Goal: Information Seeking & Learning: Learn about a topic

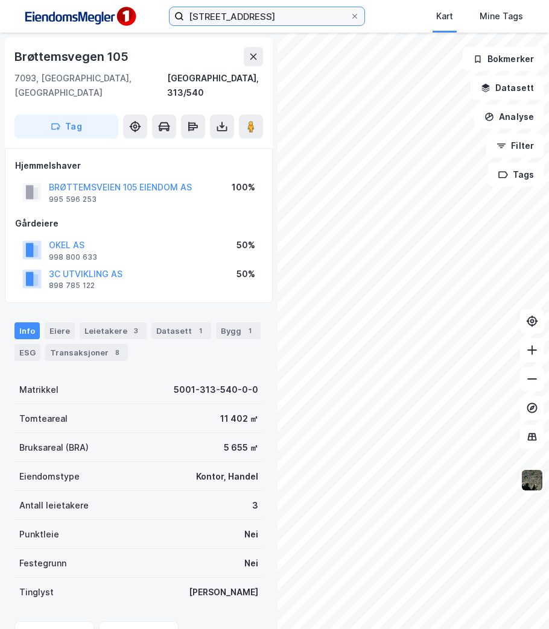
click at [291, 15] on input "[STREET_ADDRESS]" at bounding box center [267, 16] width 166 height 18
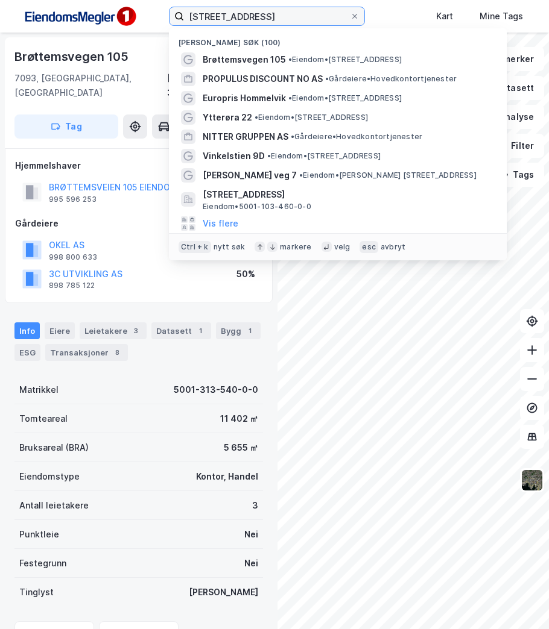
click at [291, 15] on input "[STREET_ADDRESS]" at bounding box center [267, 16] width 166 height 18
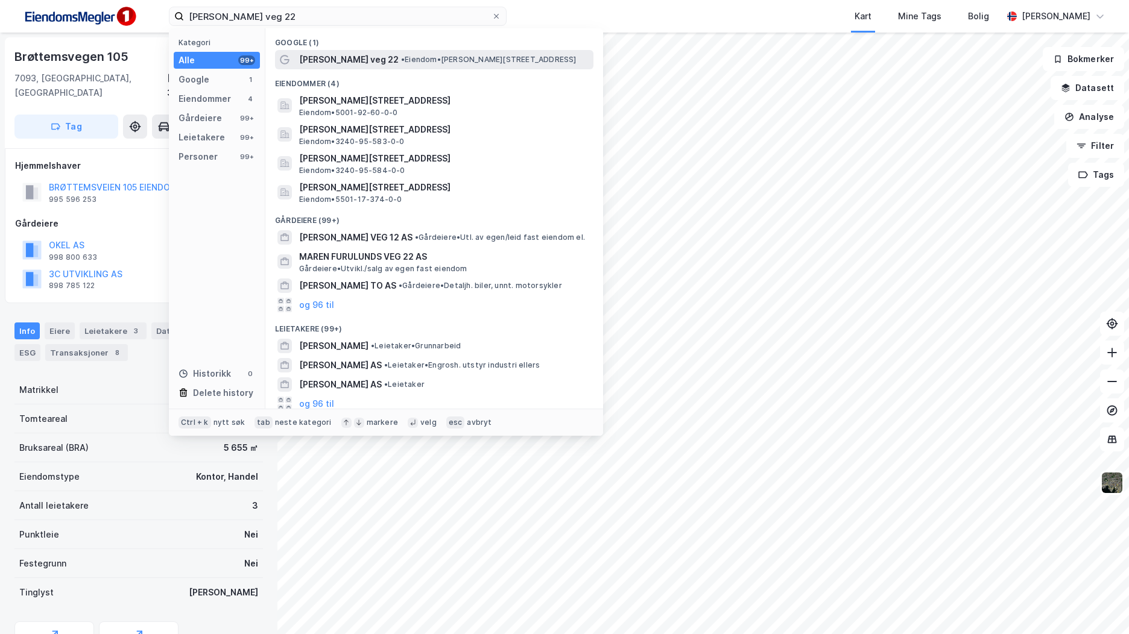
click at [440, 63] on span "• Eiendom • [PERSON_NAME][STREET_ADDRESS]" at bounding box center [488, 60] width 175 height 10
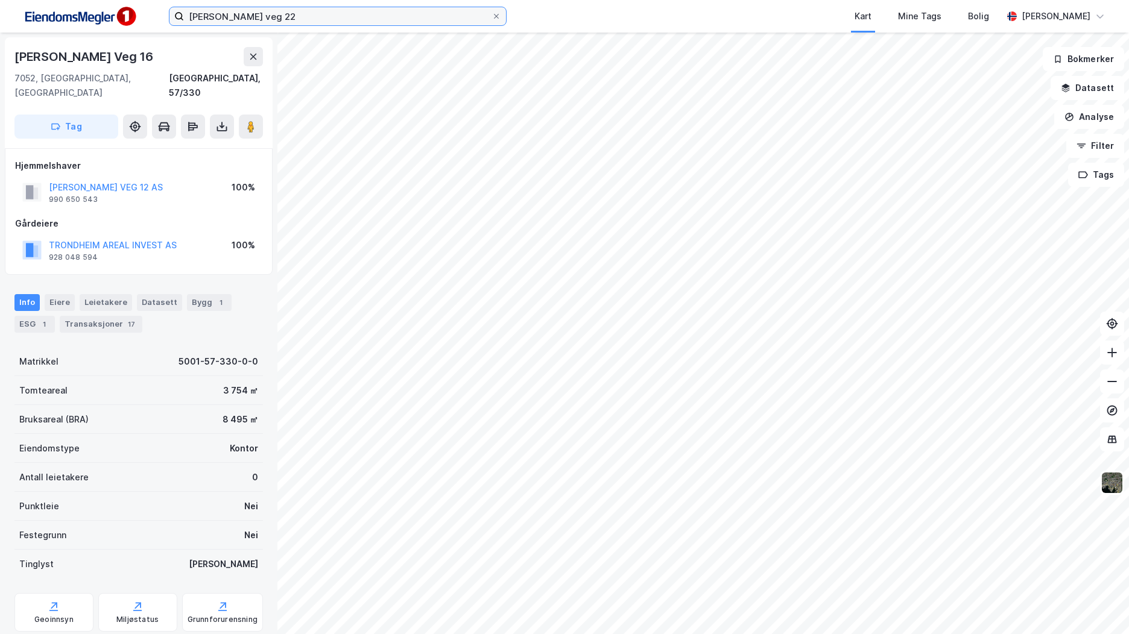
click at [287, 13] on input "[PERSON_NAME] veg 22" at bounding box center [337, 16] width 307 height 18
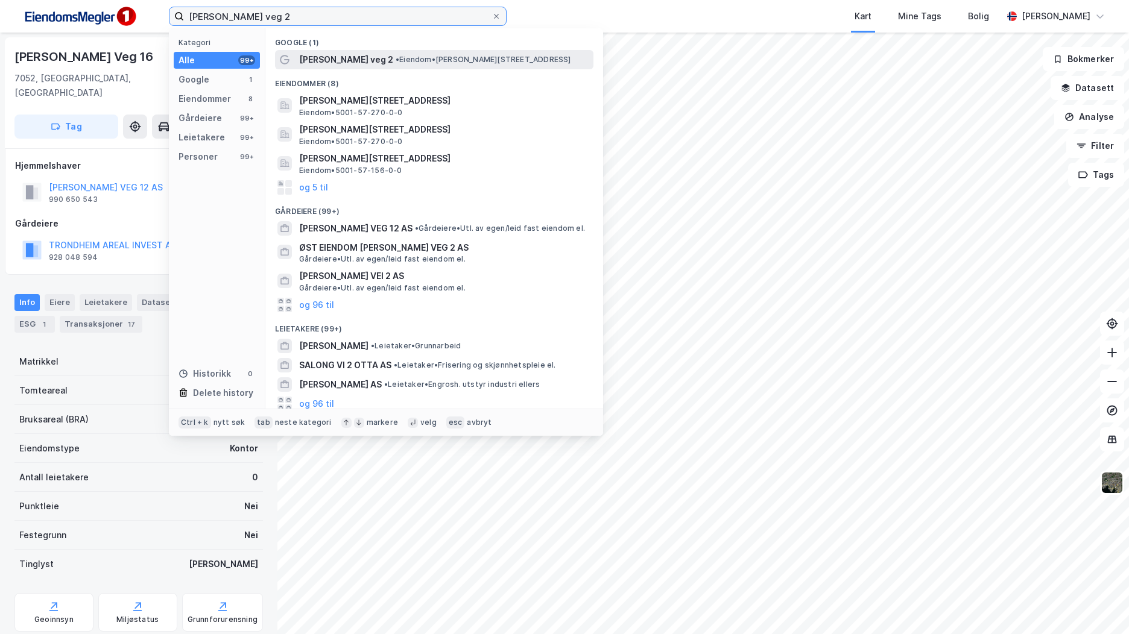
type input "[PERSON_NAME] veg 2"
click at [368, 57] on span "[PERSON_NAME] veg 2" at bounding box center [346, 59] width 94 height 14
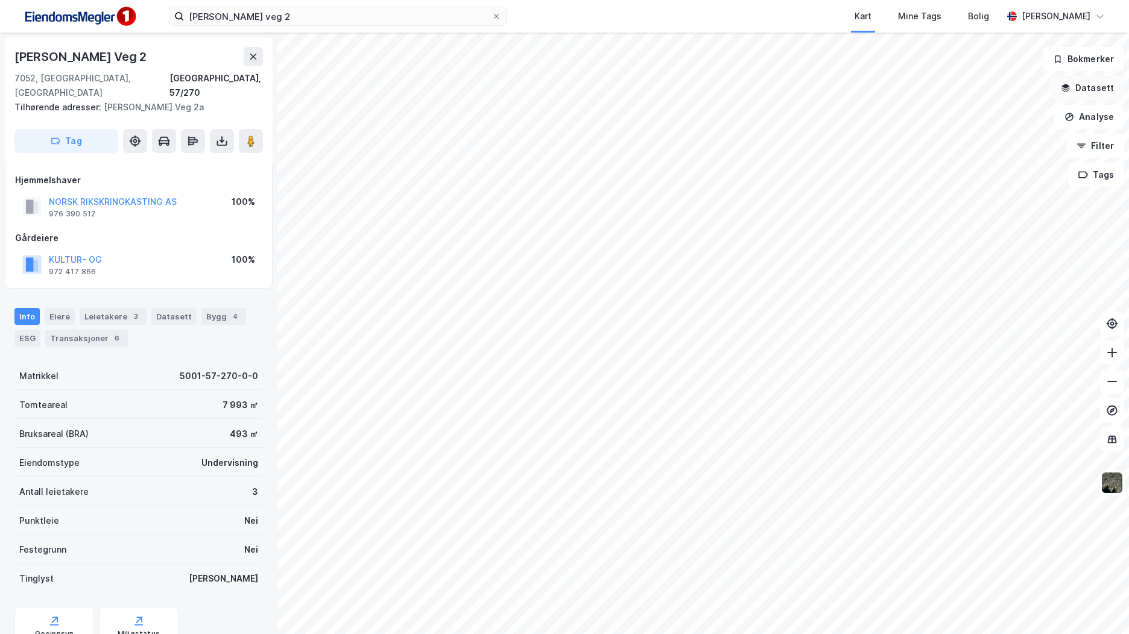
click at [548, 86] on button "Datasett" at bounding box center [1087, 88] width 74 height 24
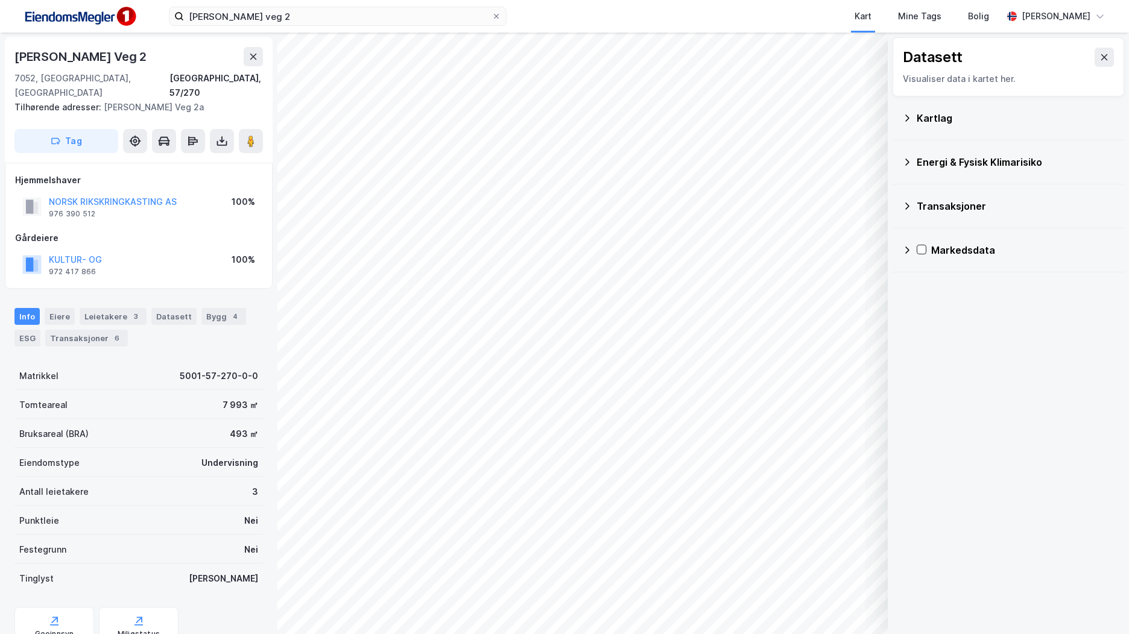
click at [548, 118] on div "Kartlag" at bounding box center [1015, 118] width 198 height 14
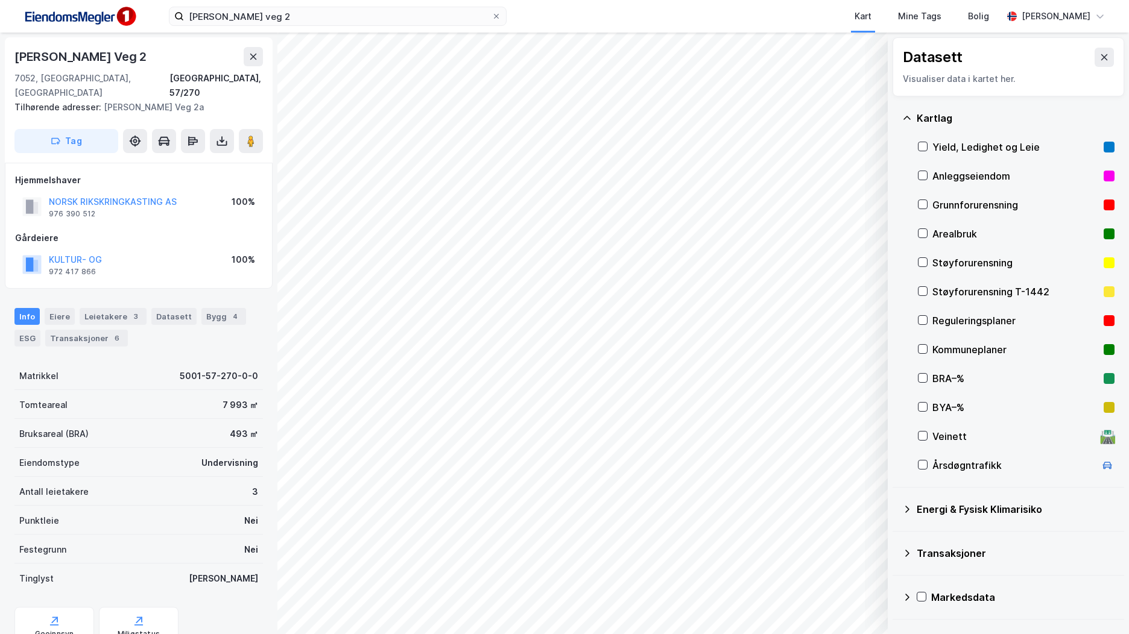
click at [548, 349] on div "Kommuneplaner" at bounding box center [1015, 349] width 166 height 14
click at [548, 323] on div "Reguleringsplaner" at bounding box center [1015, 321] width 166 height 14
click at [548, 345] on div "Kommuneplaner" at bounding box center [1015, 349] width 166 height 14
click at [40, 629] on div "Geoinnsyn" at bounding box center [54, 634] width 39 height 10
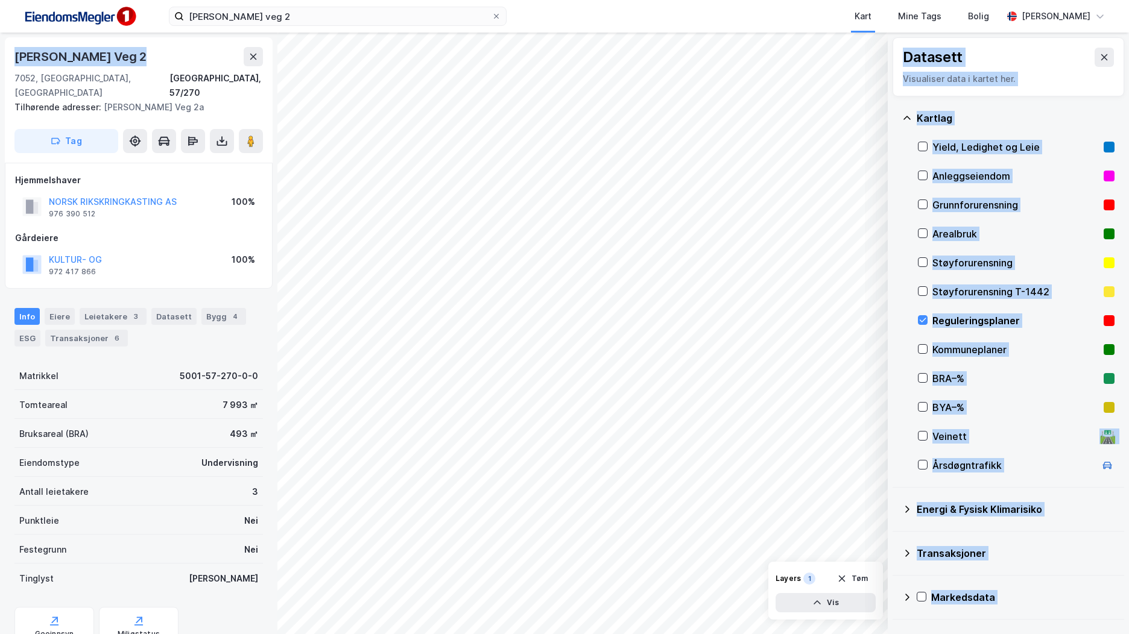
drag, startPoint x: 59, startPoint y: 52, endPoint x: -23, endPoint y: 46, distance: 82.2
click at [0, 46] on html "[PERSON_NAME] veg 2 Kart Mine Tags Bolig [PERSON_NAME] Datasett Visualiser data…" at bounding box center [564, 317] width 1129 height 634
click at [126, 57] on div "[PERSON_NAME] Veg 2" at bounding box center [81, 56] width 134 height 19
click at [136, 57] on div "[PERSON_NAME] Veg 2" at bounding box center [138, 56] width 248 height 19
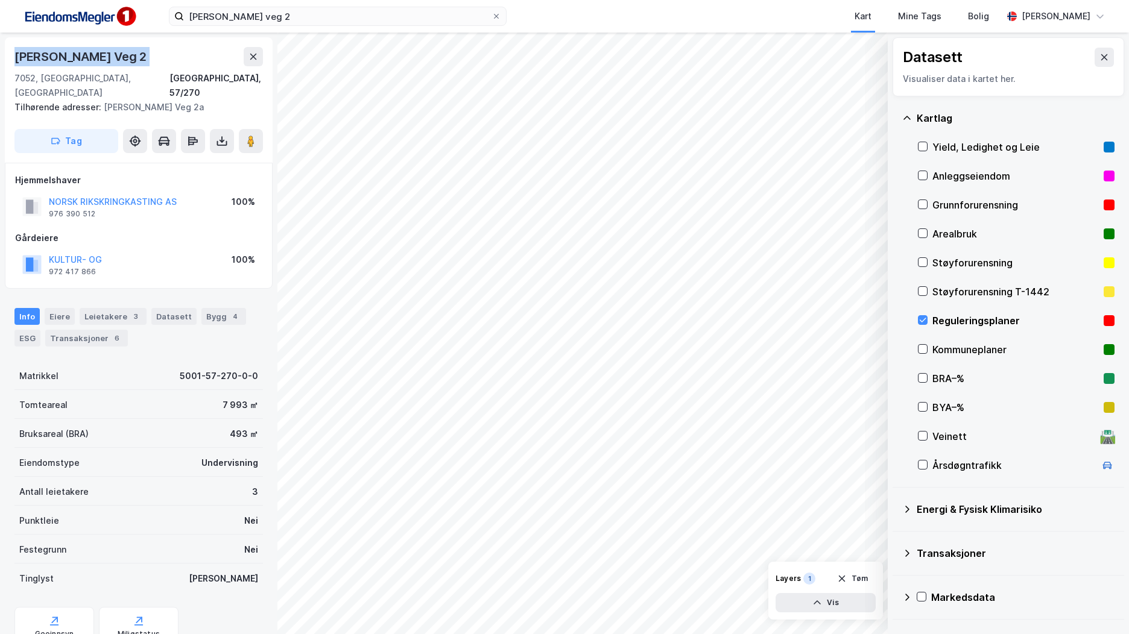
drag, startPoint x: 136, startPoint y: 57, endPoint x: 18, endPoint y: 59, distance: 117.6
click at [18, 59] on div "[PERSON_NAME] Veg 2" at bounding box center [138, 56] width 248 height 19
click at [64, 607] on div "Geoinnsyn" at bounding box center [54, 626] width 80 height 39
click at [548, 58] on icon at bounding box center [1104, 57] width 10 height 10
